Goal: Register for event/course

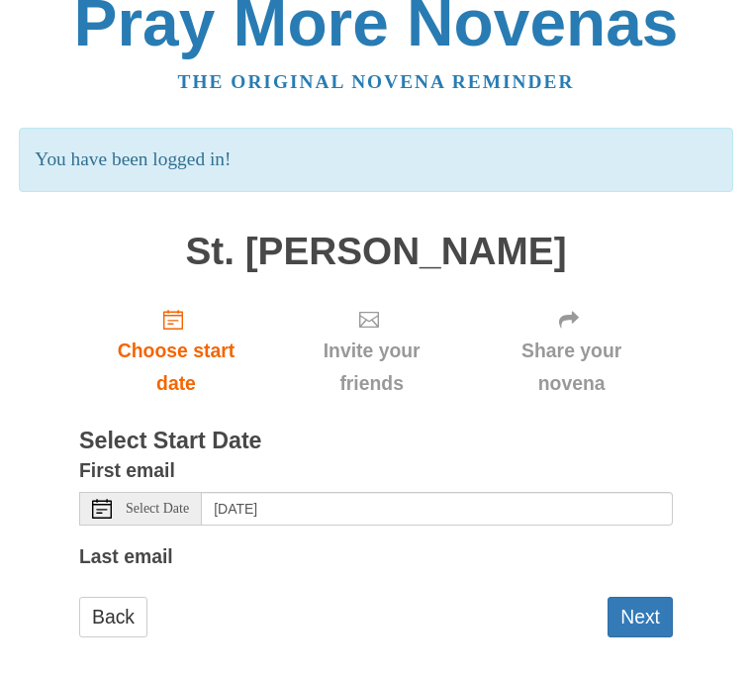
scroll to position [38, 0]
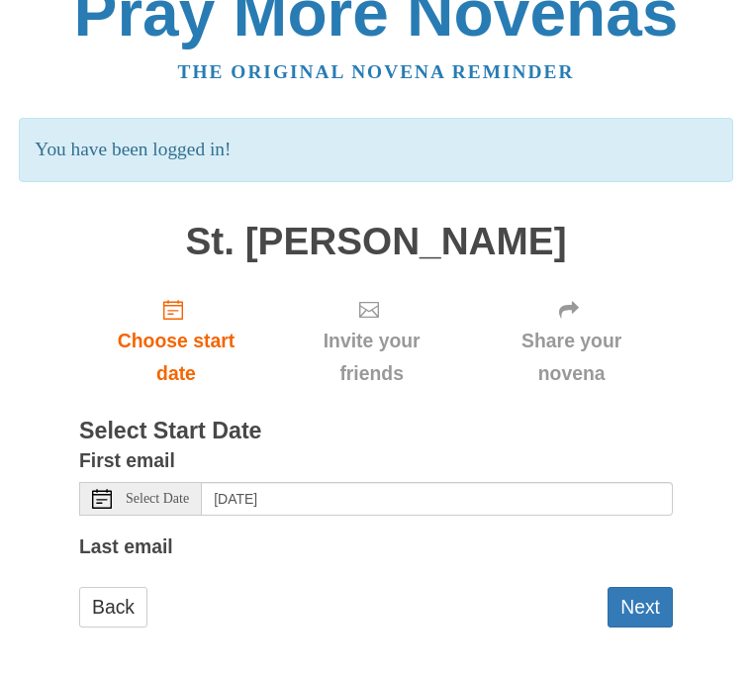
click at [139, 497] on span "Select Date" at bounding box center [157, 499] width 63 height 14
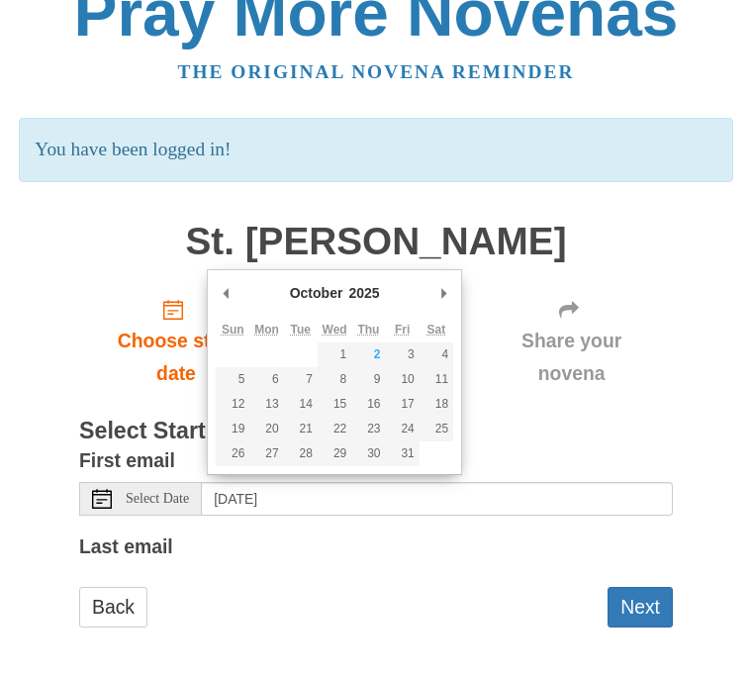
click at [134, 492] on span "Select Date" at bounding box center [157, 499] width 63 height 14
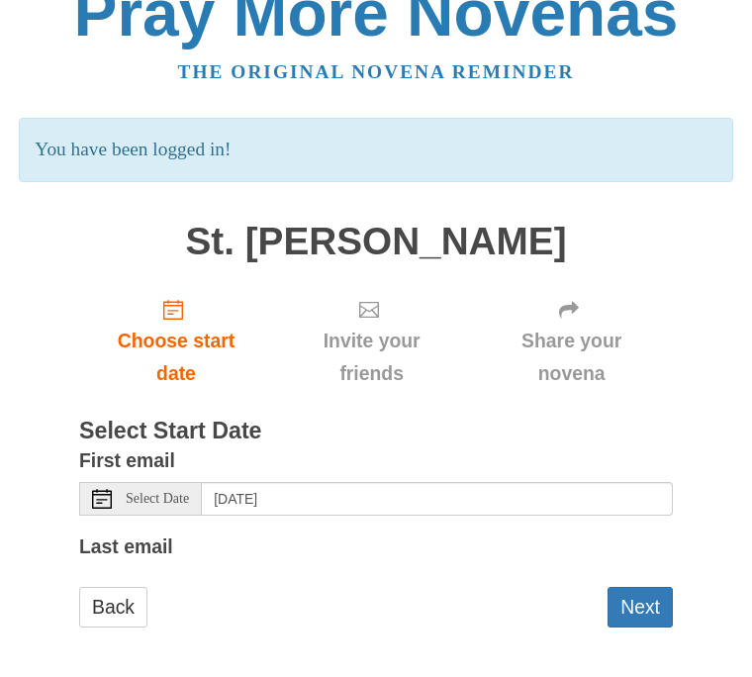
click at [142, 535] on label "Last email" at bounding box center [126, 547] width 94 height 33
click at [150, 544] on label "Last email" at bounding box center [126, 547] width 94 height 33
click at [649, 598] on button "Next" at bounding box center [640, 607] width 65 height 41
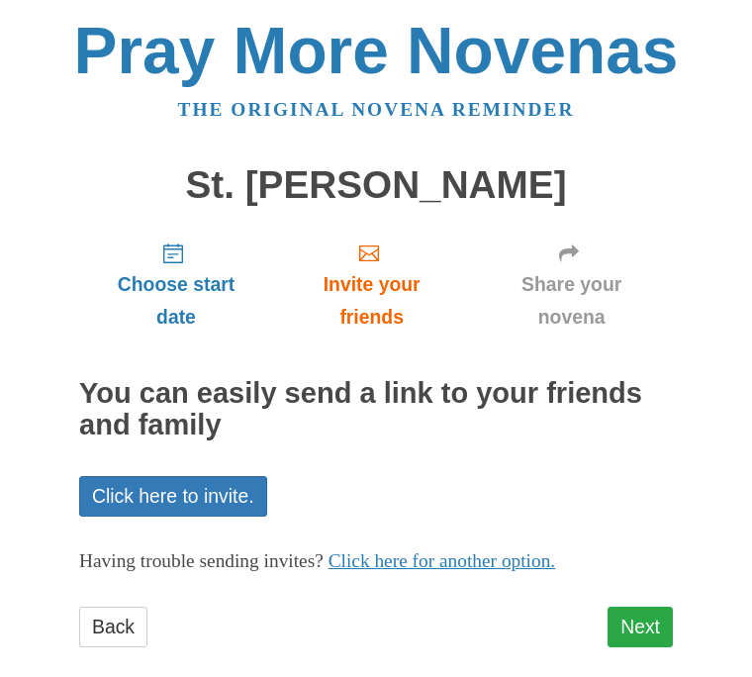
click at [651, 638] on link "Next" at bounding box center [640, 627] width 65 height 41
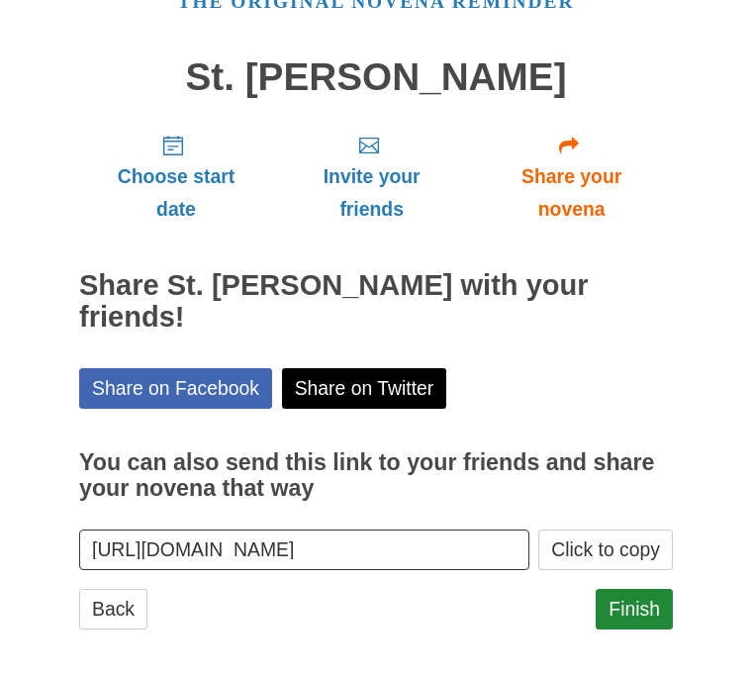
scroll to position [36, 0]
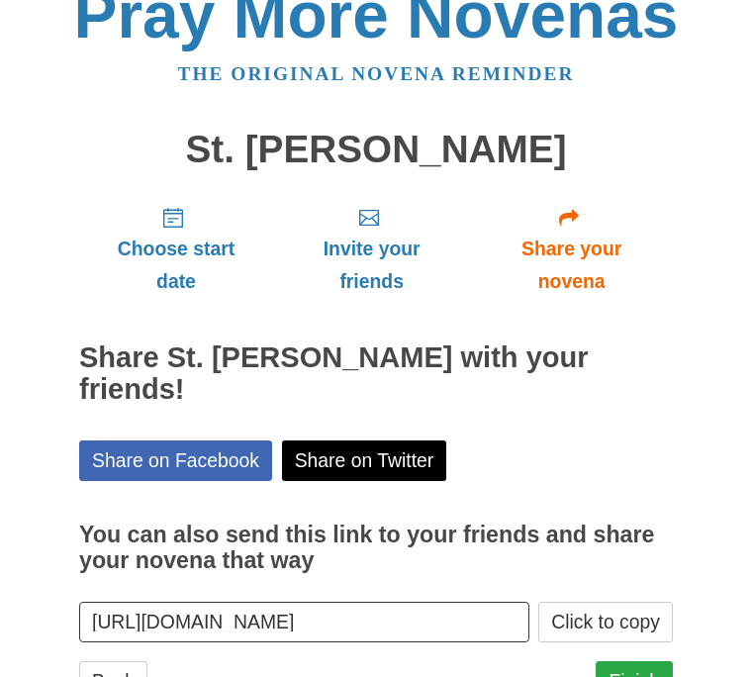
click at [639, 661] on link "Finish" at bounding box center [634, 681] width 77 height 41
